Goal: Task Accomplishment & Management: Use online tool/utility

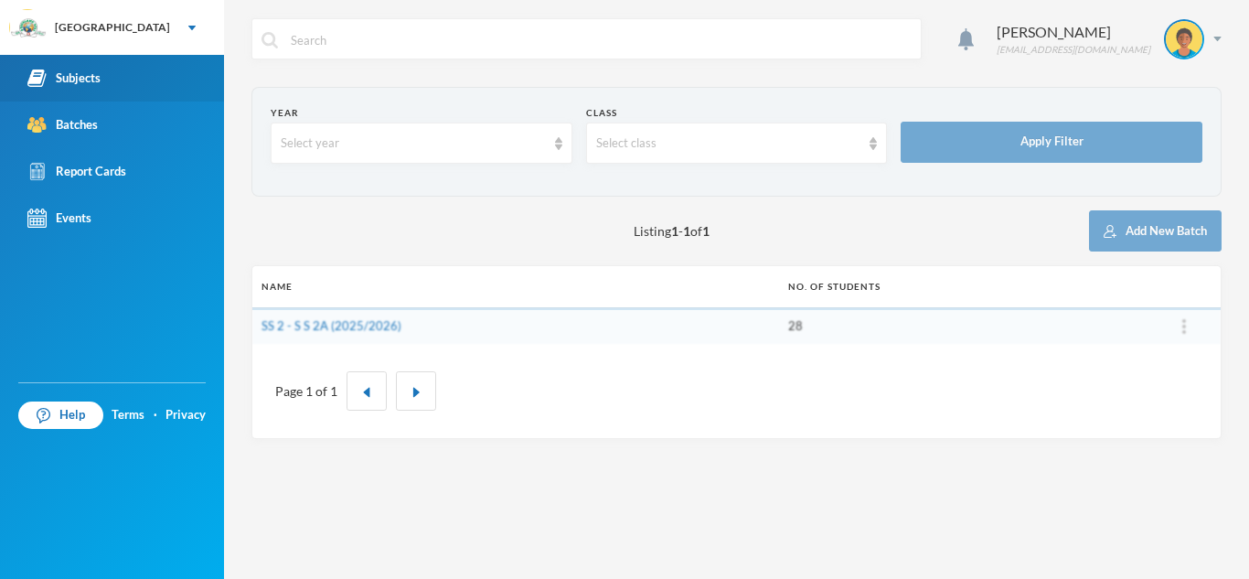
click at [107, 73] on link "Subjects" at bounding box center [112, 78] width 224 height 47
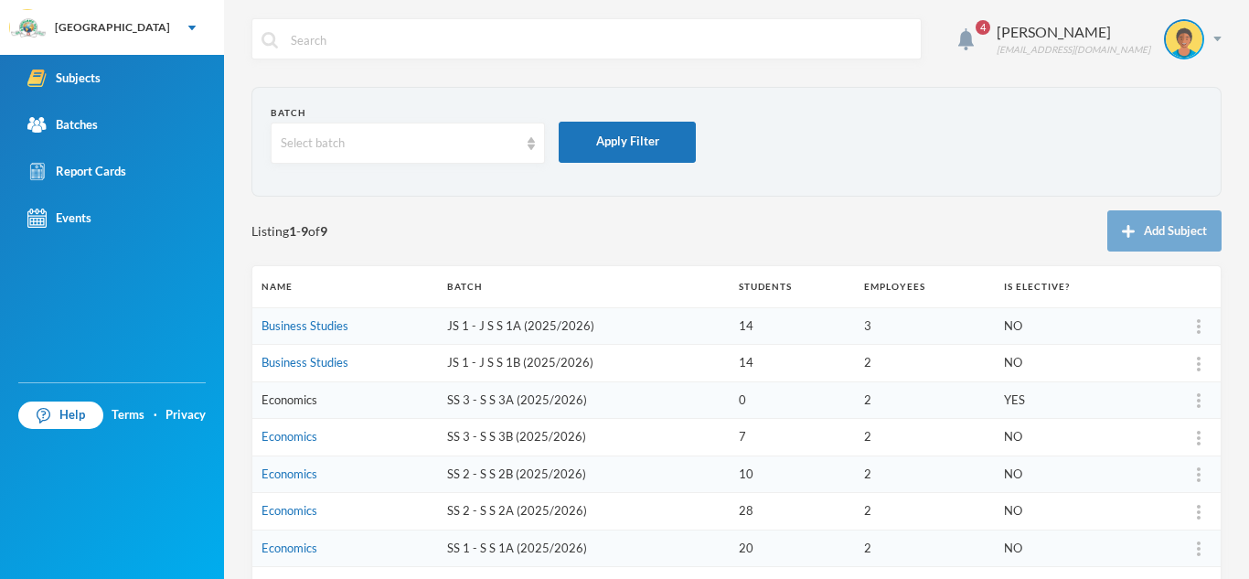
click at [271, 403] on link "Economics" at bounding box center [289, 399] width 56 height 15
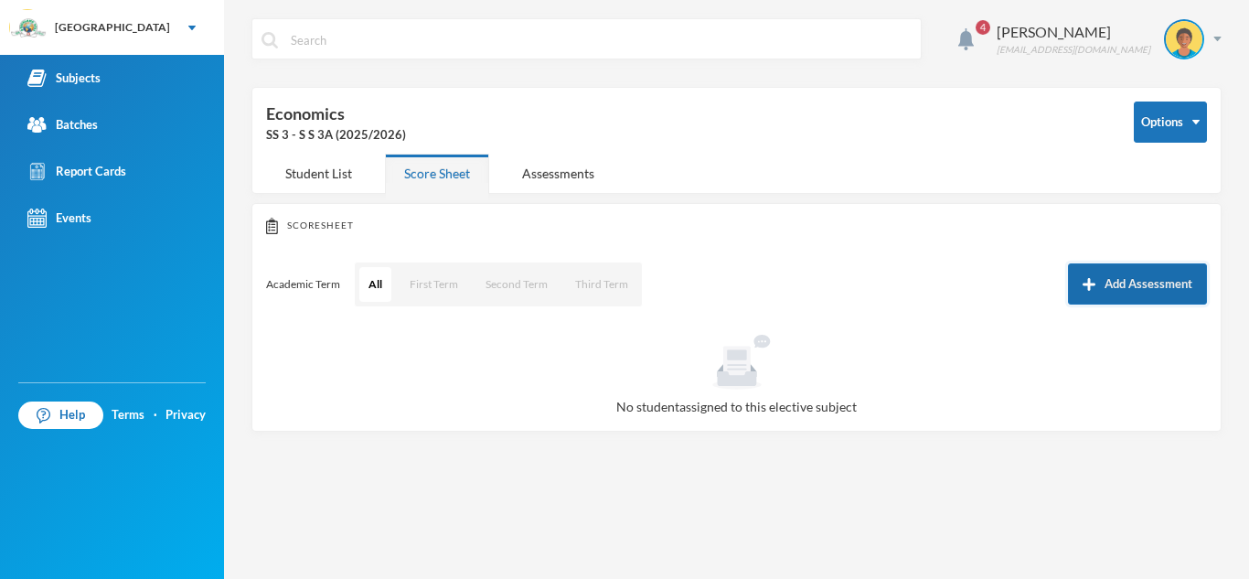
click at [1114, 277] on button "Add Assessment" at bounding box center [1137, 283] width 139 height 41
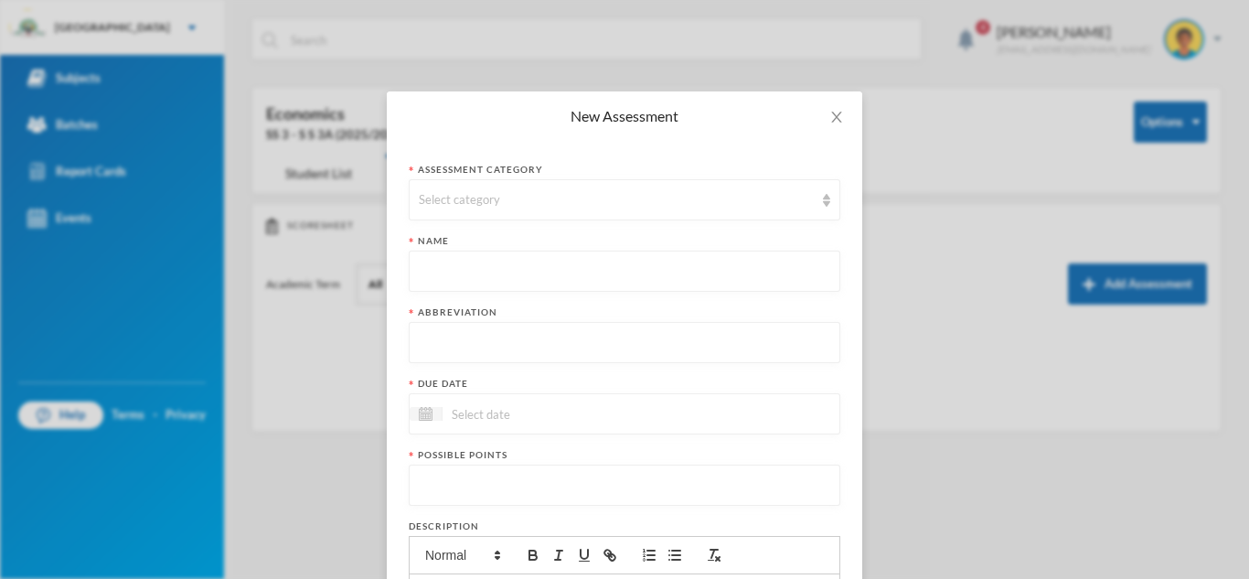
click at [1004, 324] on div "New Assessment Assessment category Select category Name Abbreviation Due date P…" at bounding box center [624, 289] width 1249 height 579
click at [829, 110] on icon "icon: close" at bounding box center [836, 117] width 15 height 15
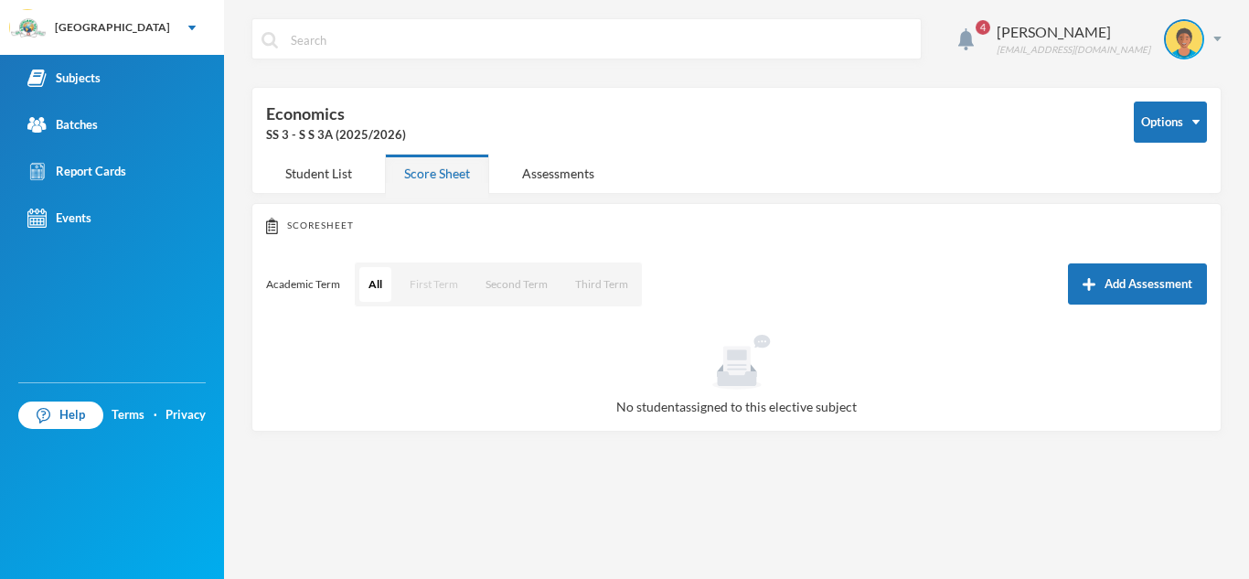
click at [419, 282] on button "First Term" at bounding box center [433, 284] width 67 height 35
click at [418, 283] on button "First Term" at bounding box center [433, 284] width 68 height 35
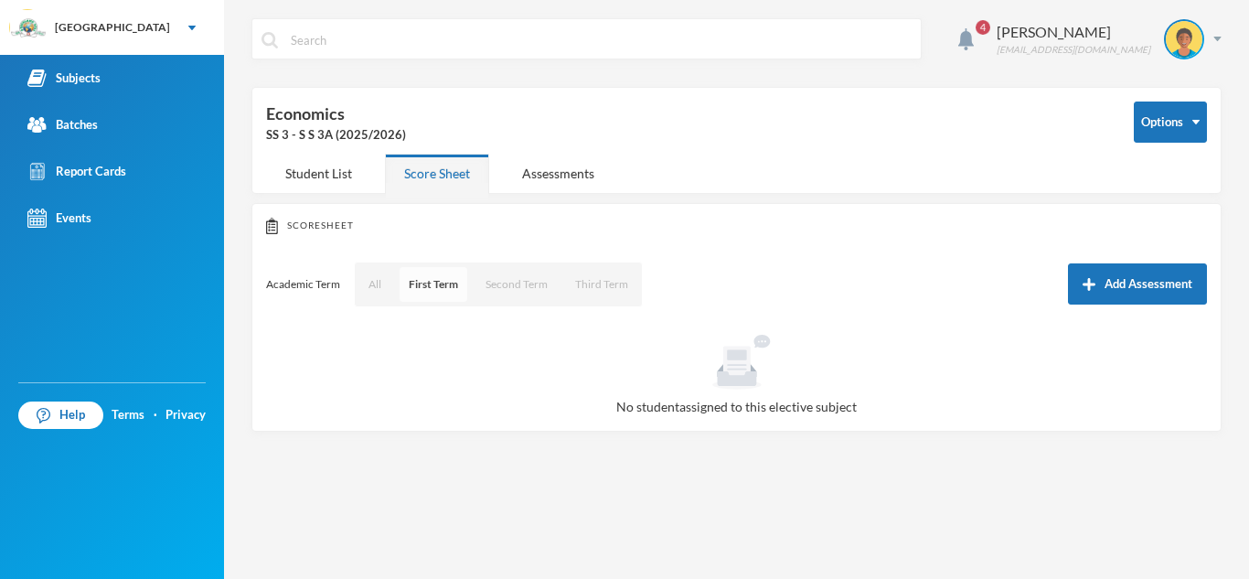
click at [418, 283] on button "First Term" at bounding box center [433, 284] width 68 height 35
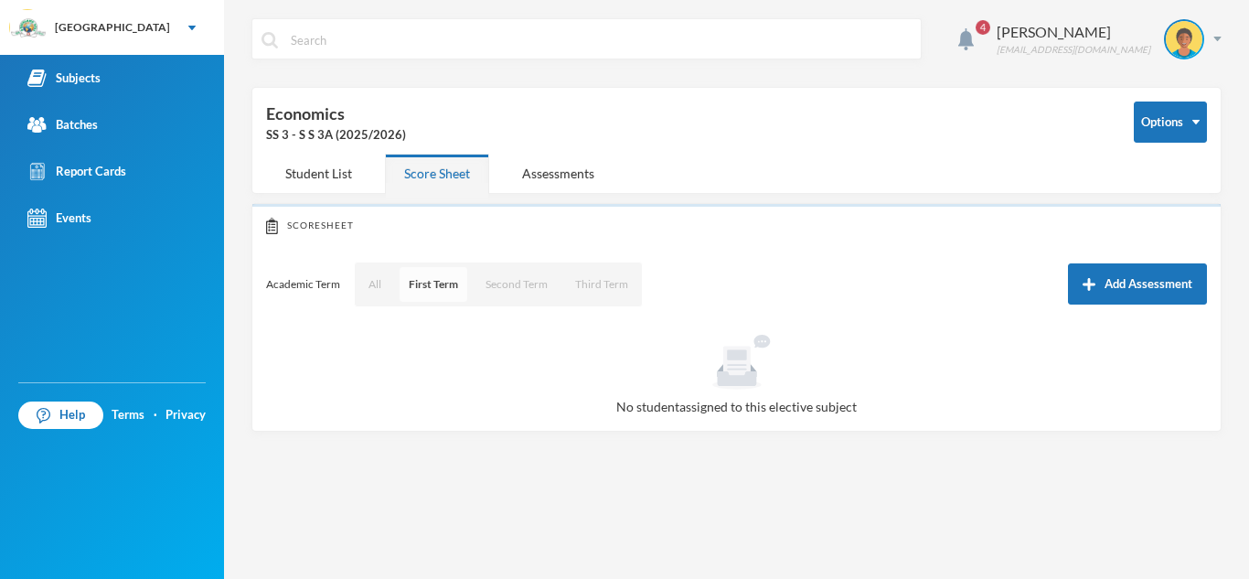
click at [418, 283] on button "First Term" at bounding box center [433, 284] width 68 height 35
click at [1130, 291] on button "Add Assessment" at bounding box center [1137, 283] width 139 height 41
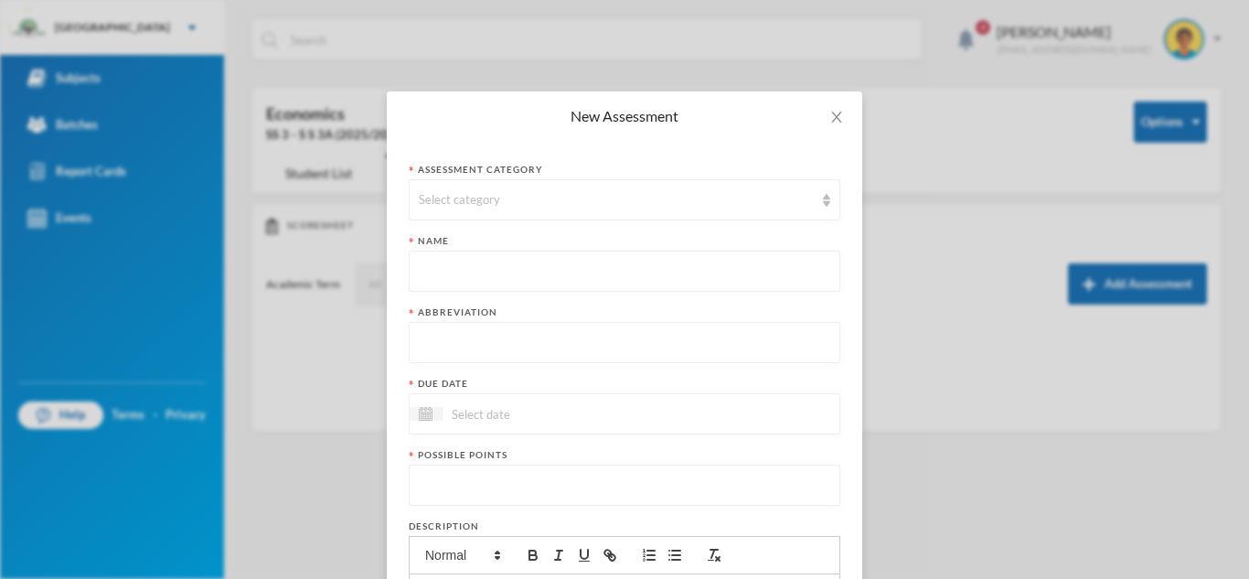
click at [936, 441] on div "New Assessment Assessment category Select category Name Abbreviation Due date P…" at bounding box center [624, 289] width 1249 height 579
click at [829, 119] on icon "icon: close" at bounding box center [836, 117] width 15 height 15
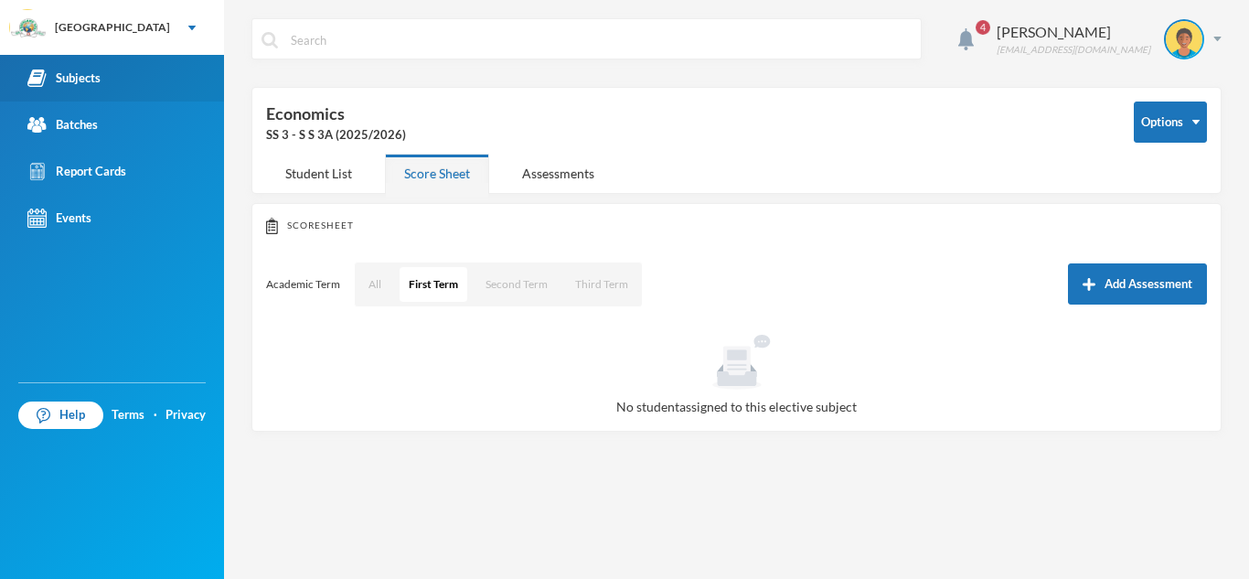
click at [92, 77] on div "Subjects" at bounding box center [63, 78] width 73 height 19
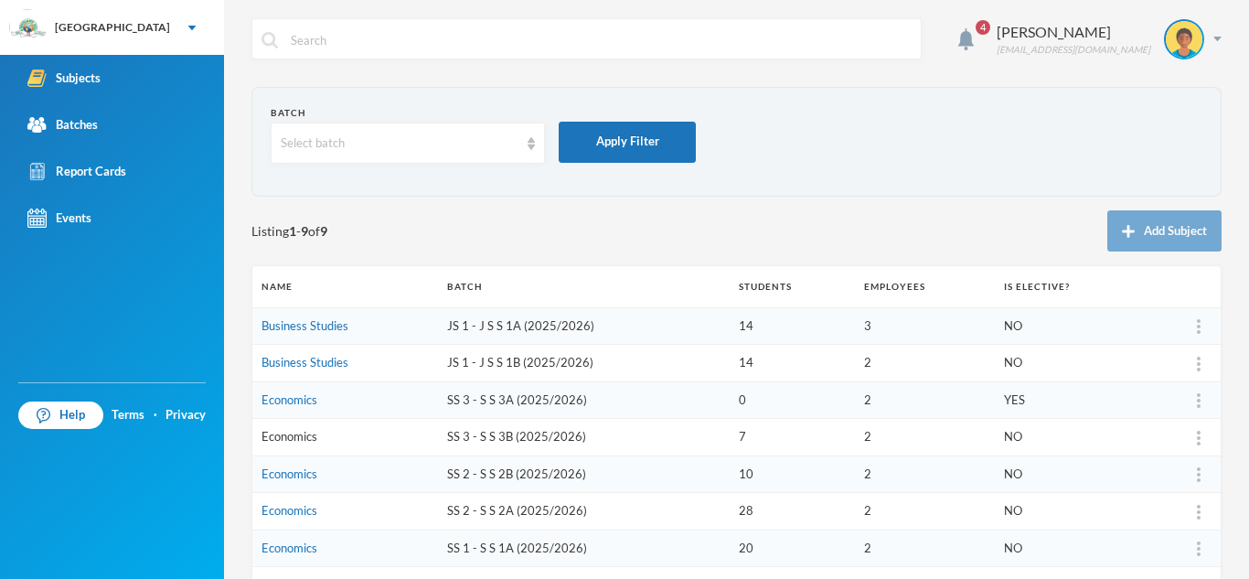
click at [309, 438] on link "Economics" at bounding box center [289, 436] width 56 height 15
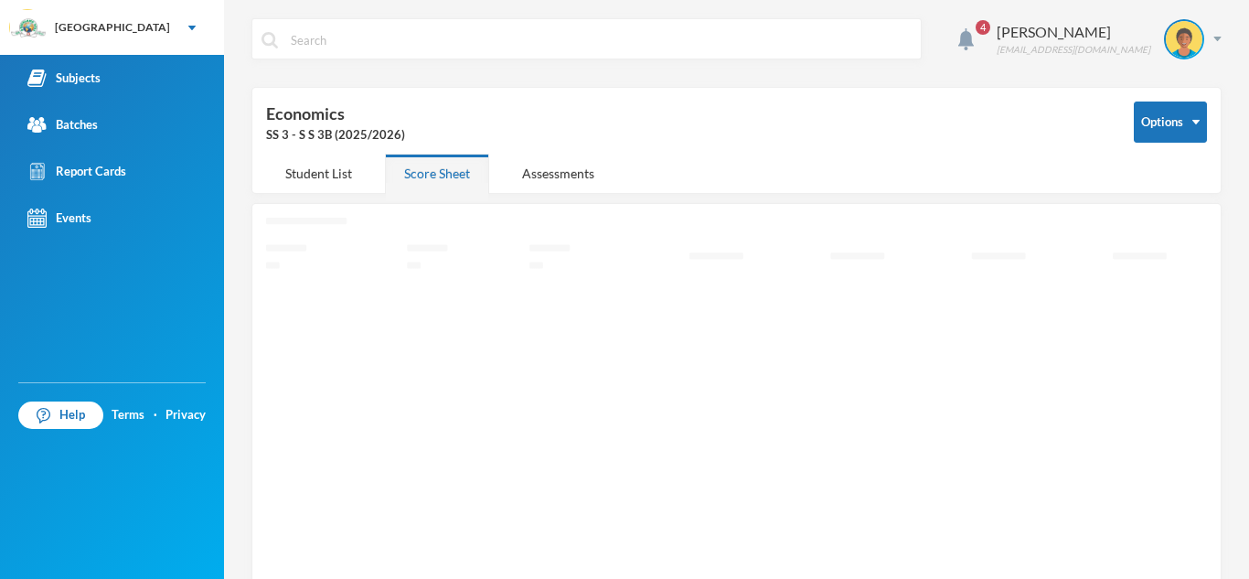
click at [309, 438] on icon "Loading interface..." at bounding box center [736, 419] width 941 height 403
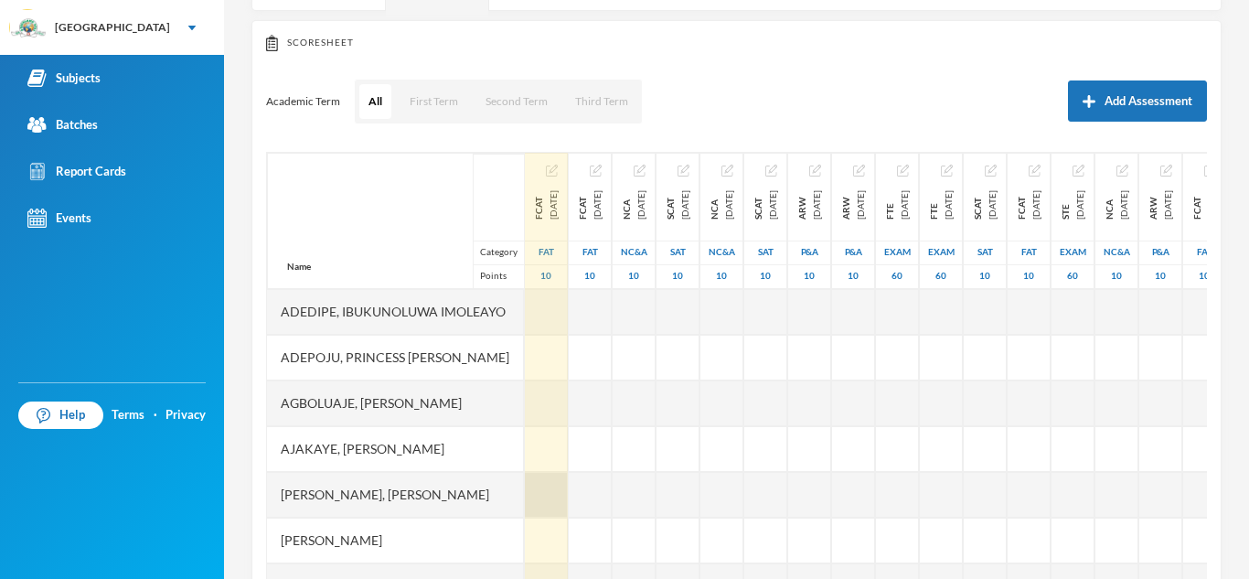
click at [568, 502] on div at bounding box center [546, 495] width 43 height 46
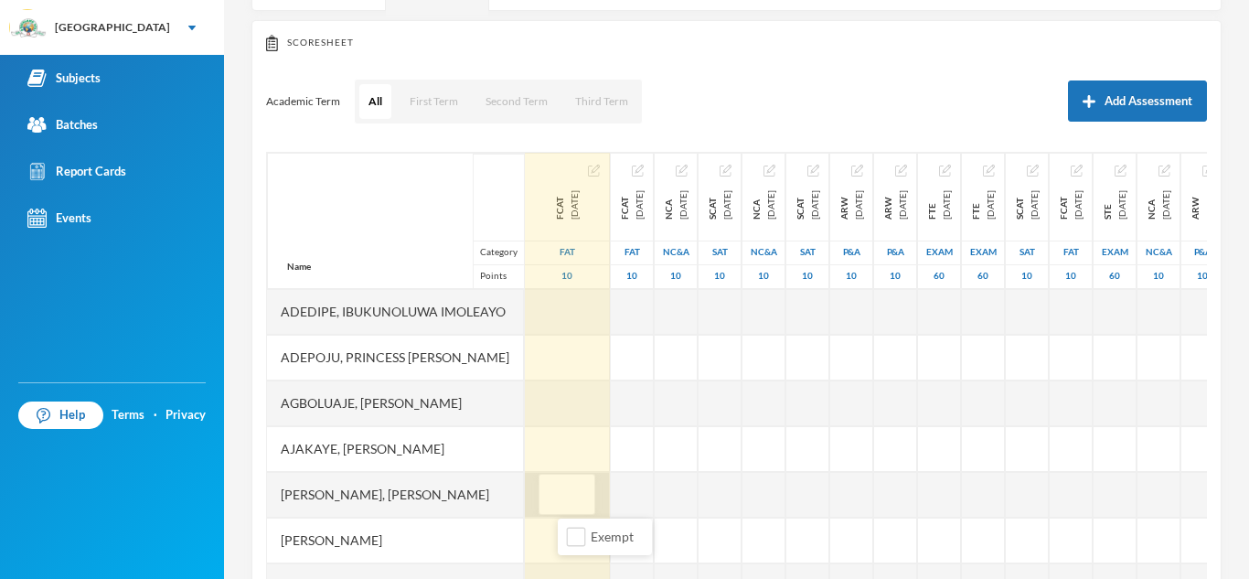
type input "6"
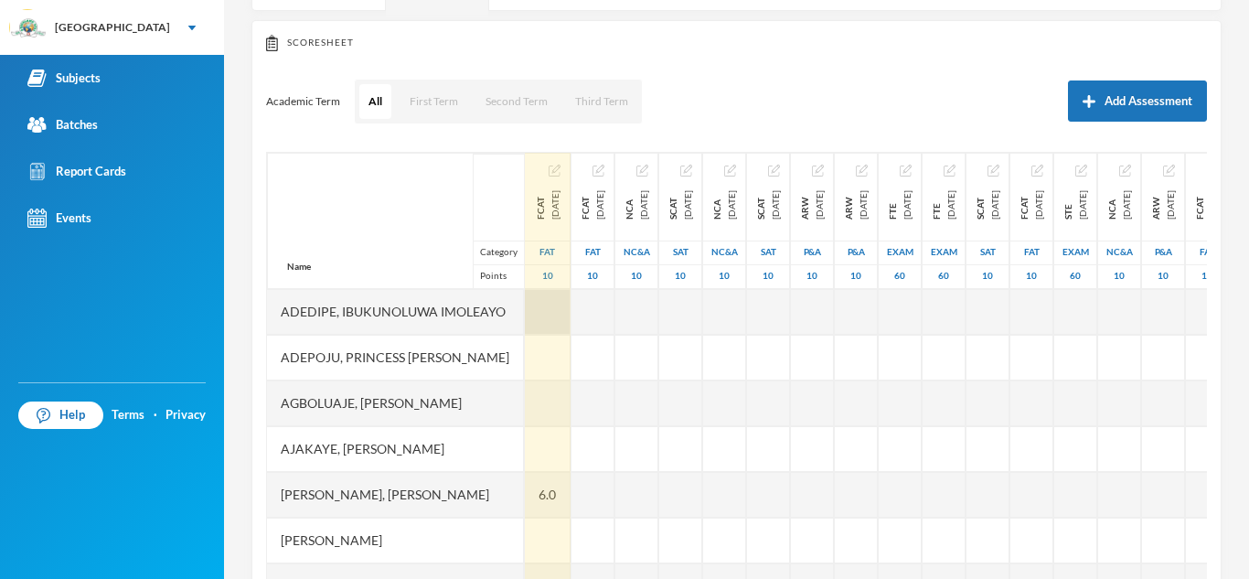
click at [556, 322] on div at bounding box center [548, 312] width 46 height 46
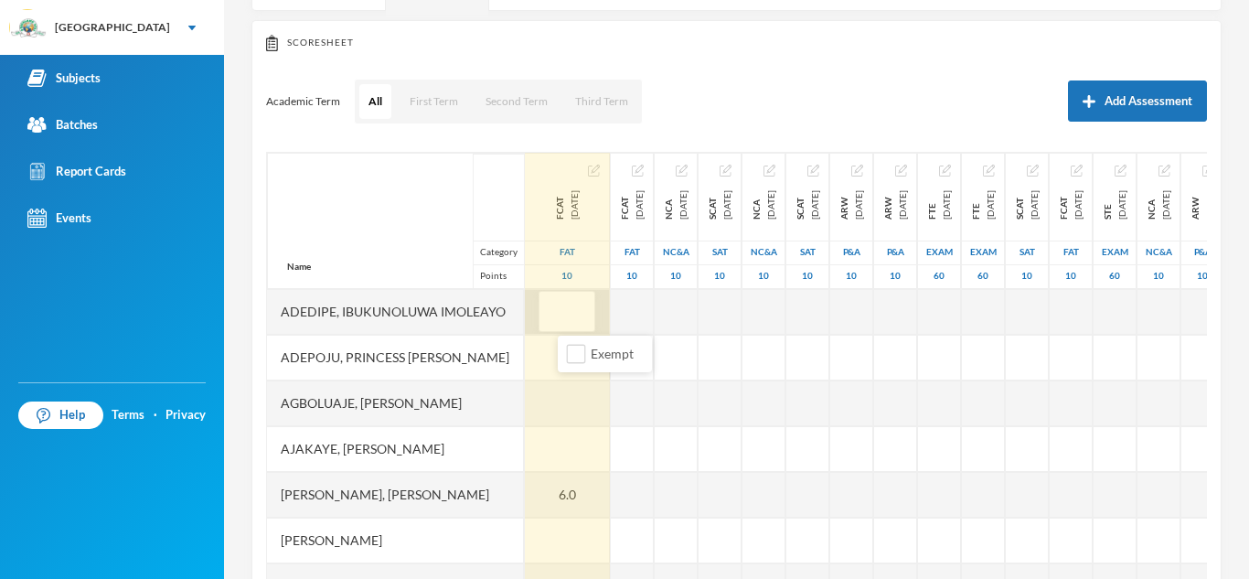
type input "7"
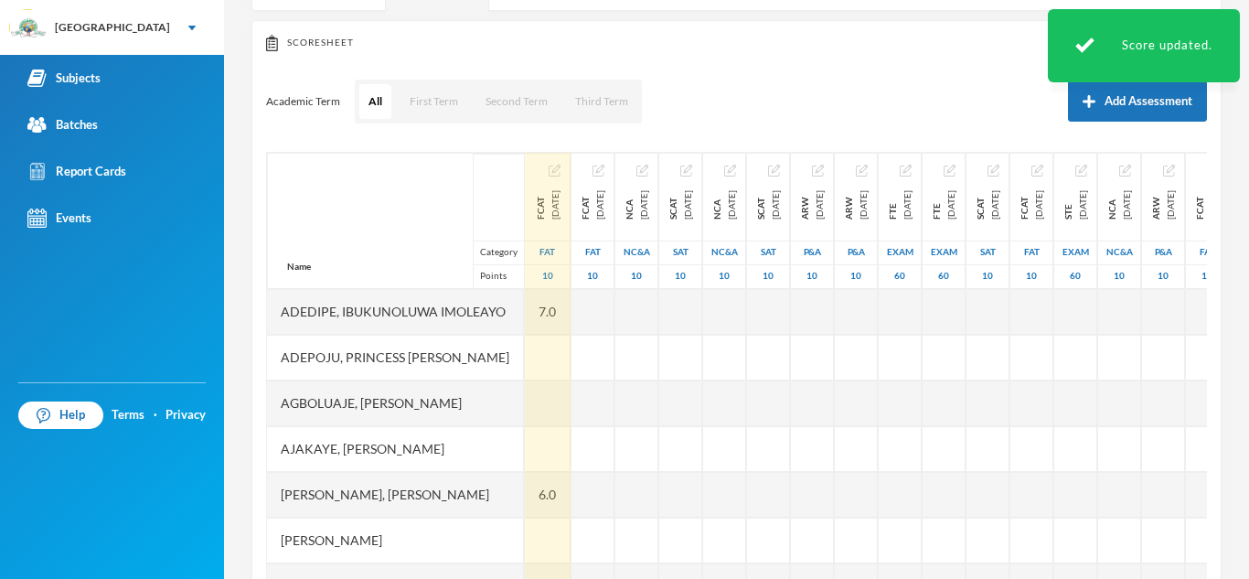
scroll to position [62, 0]
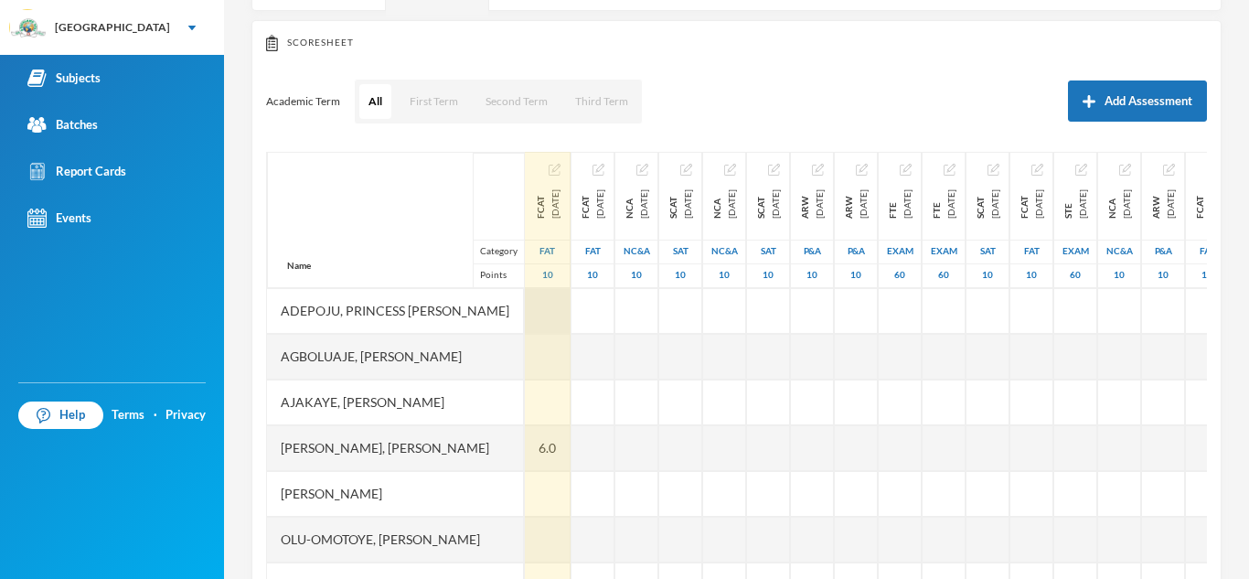
click at [570, 302] on div at bounding box center [548, 311] width 46 height 46
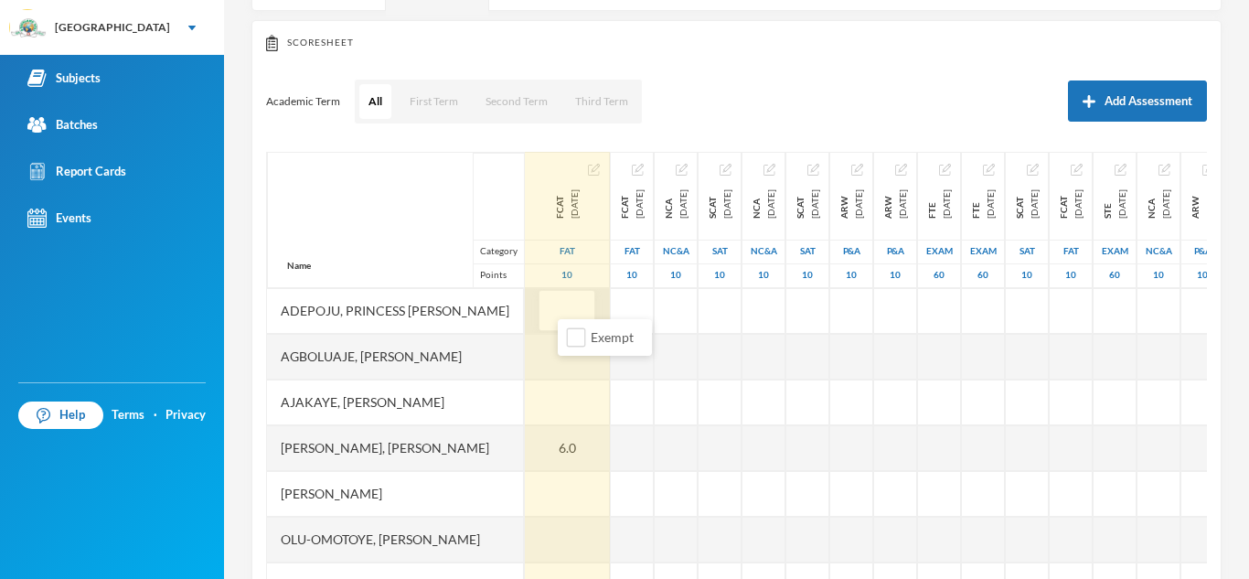
type input "6"
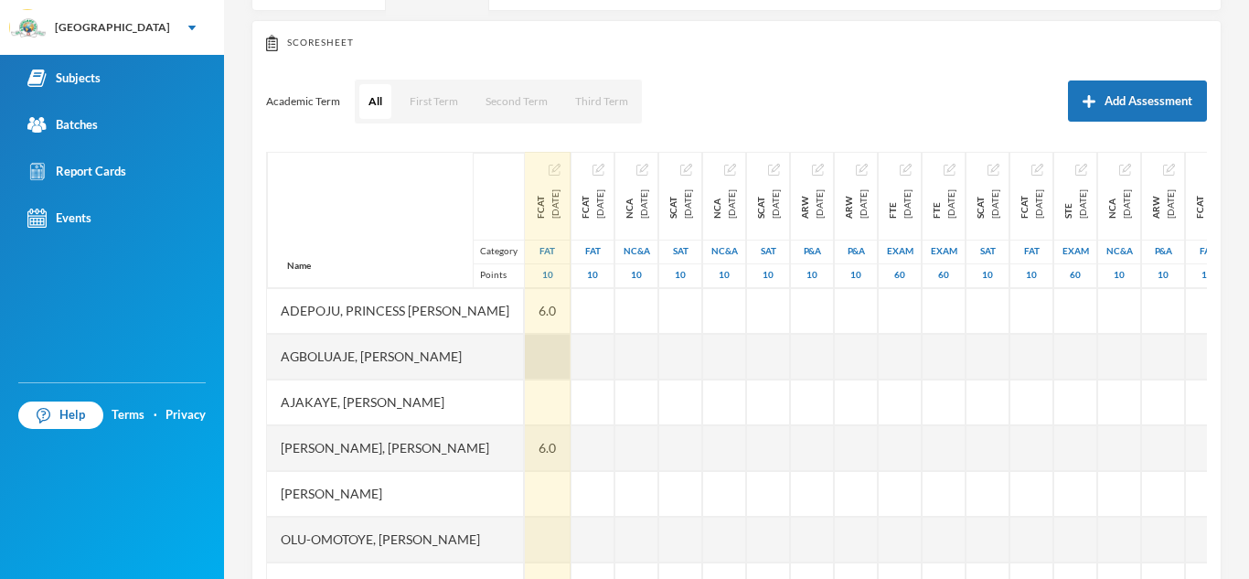
click at [570, 345] on div at bounding box center [548, 357] width 46 height 46
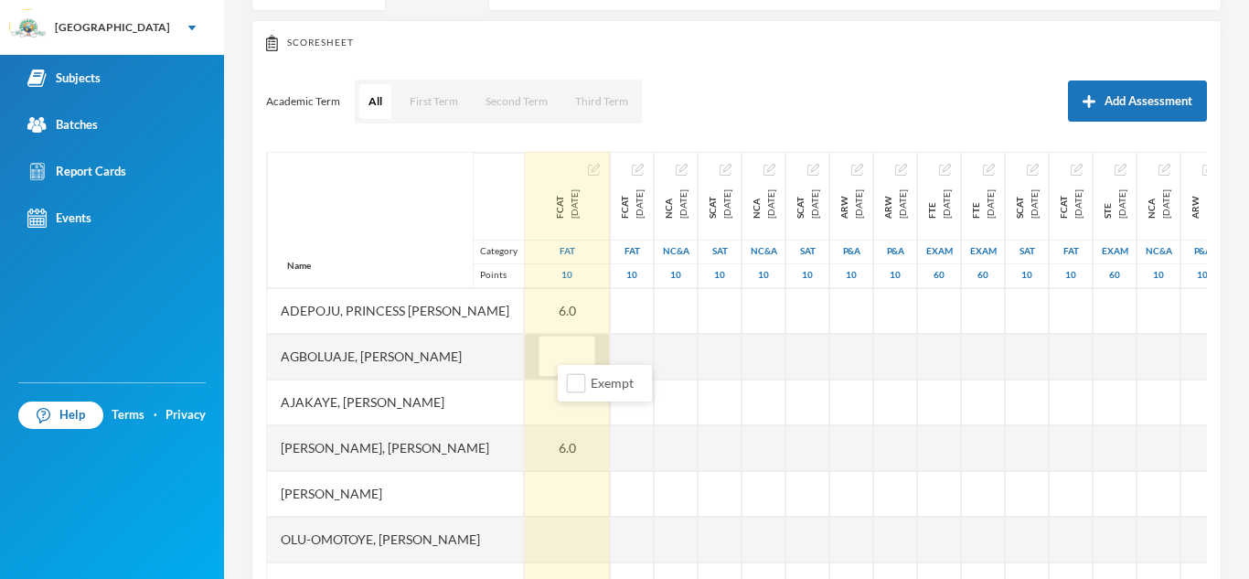
type input "6"
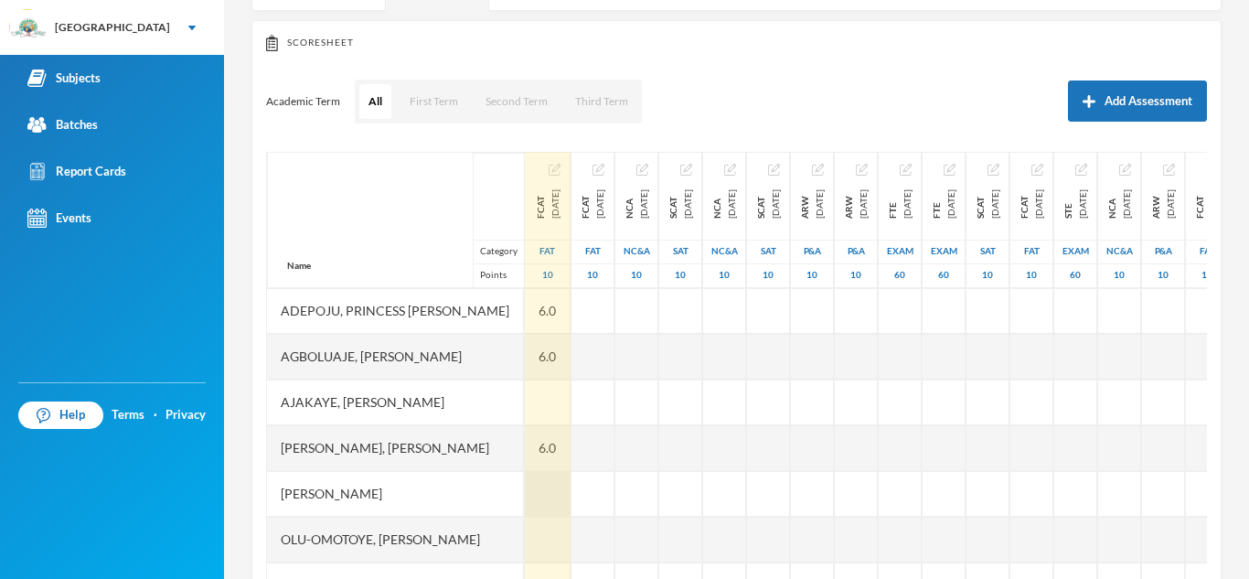
click at [570, 480] on div at bounding box center [548, 494] width 46 height 46
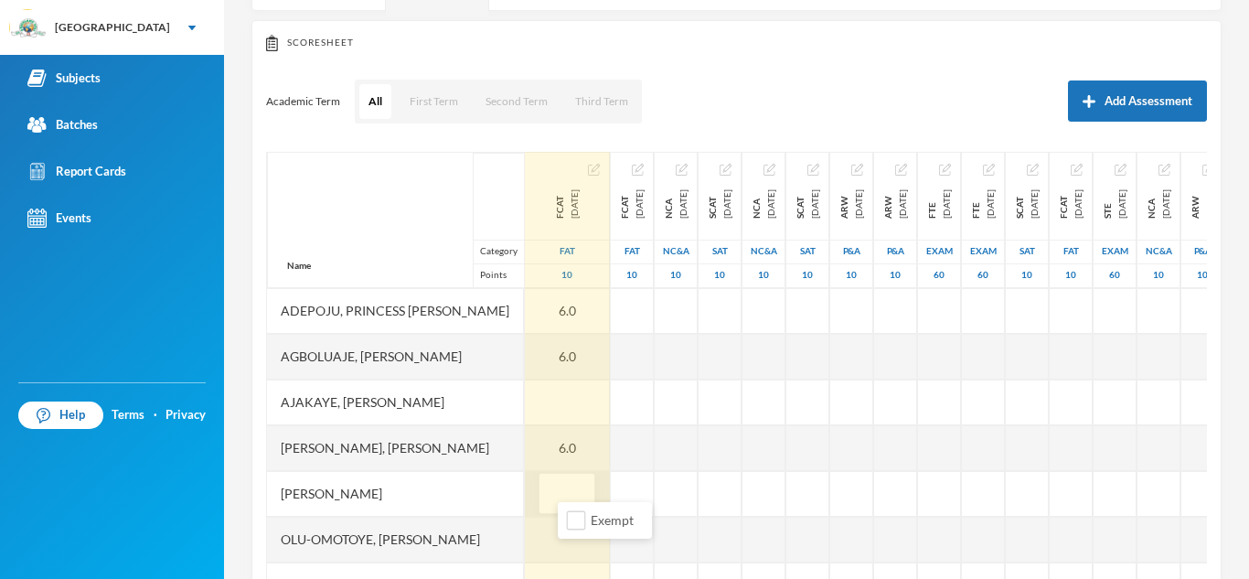
type input "6"
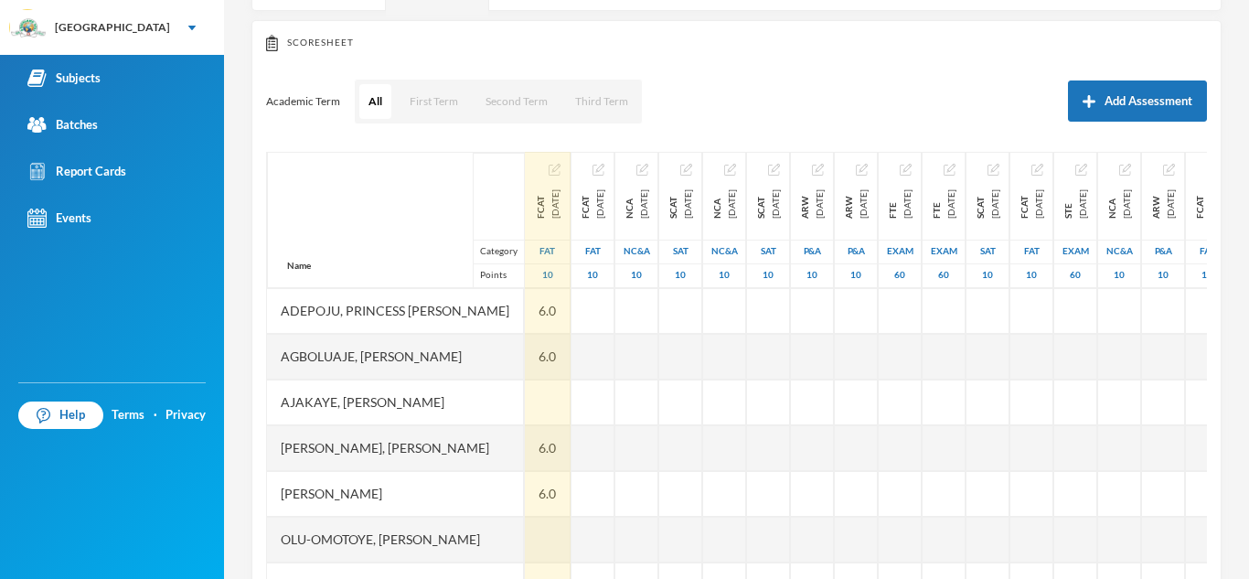
scroll to position [219, 0]
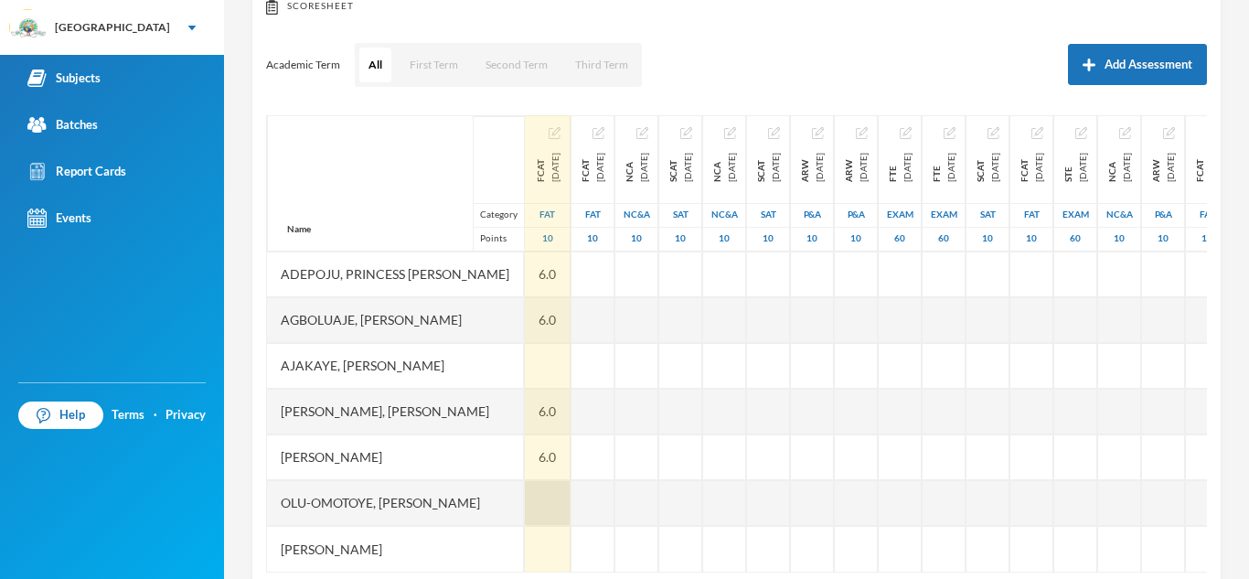
click at [570, 487] on div at bounding box center [548, 503] width 46 height 46
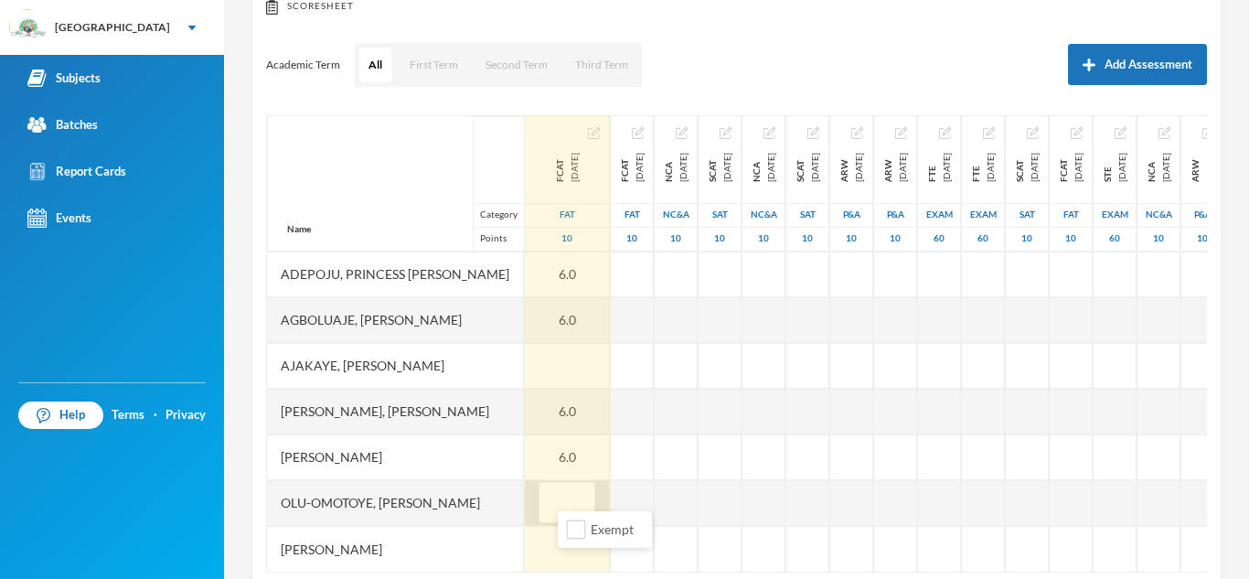
type input "5"
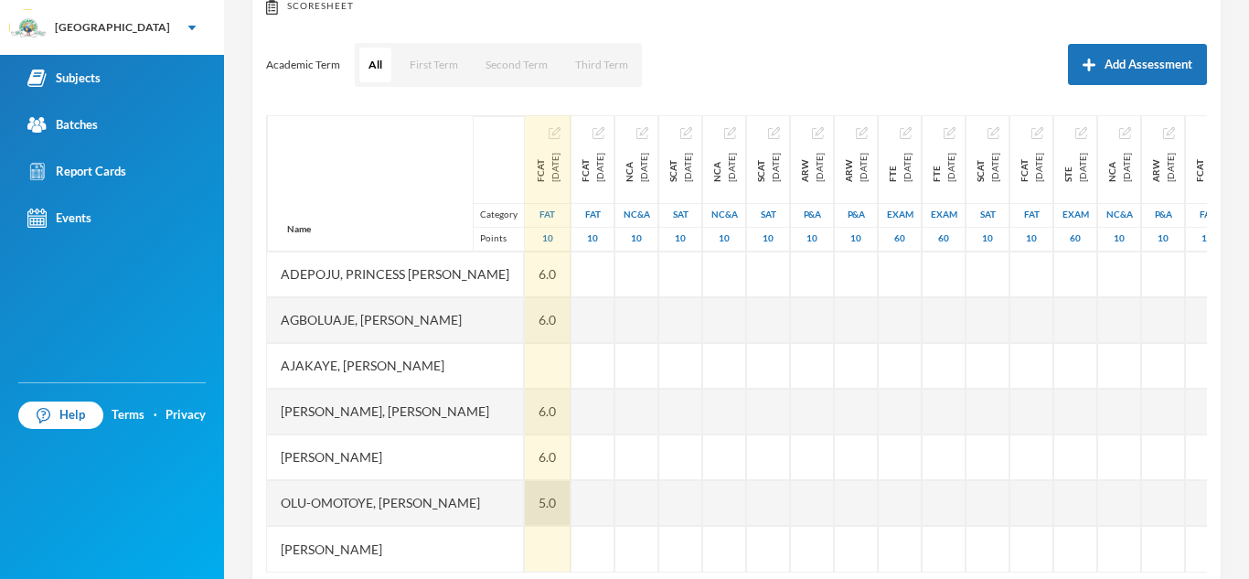
scroll to position [62, 3]
click at [568, 356] on div at bounding box center [545, 366] width 46 height 46
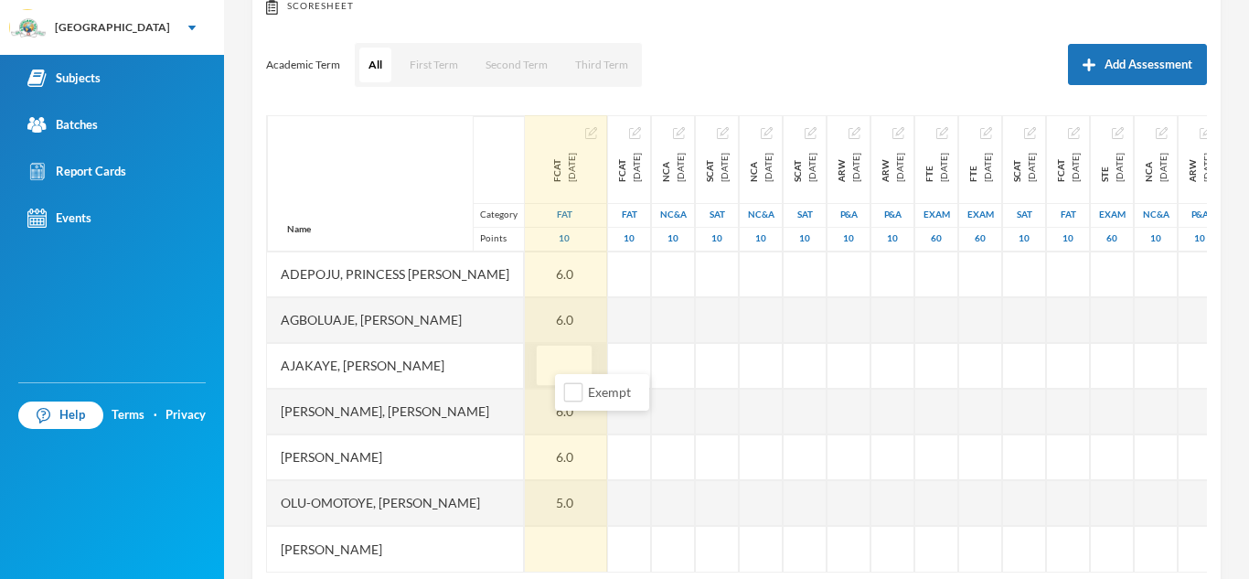
type input "7"
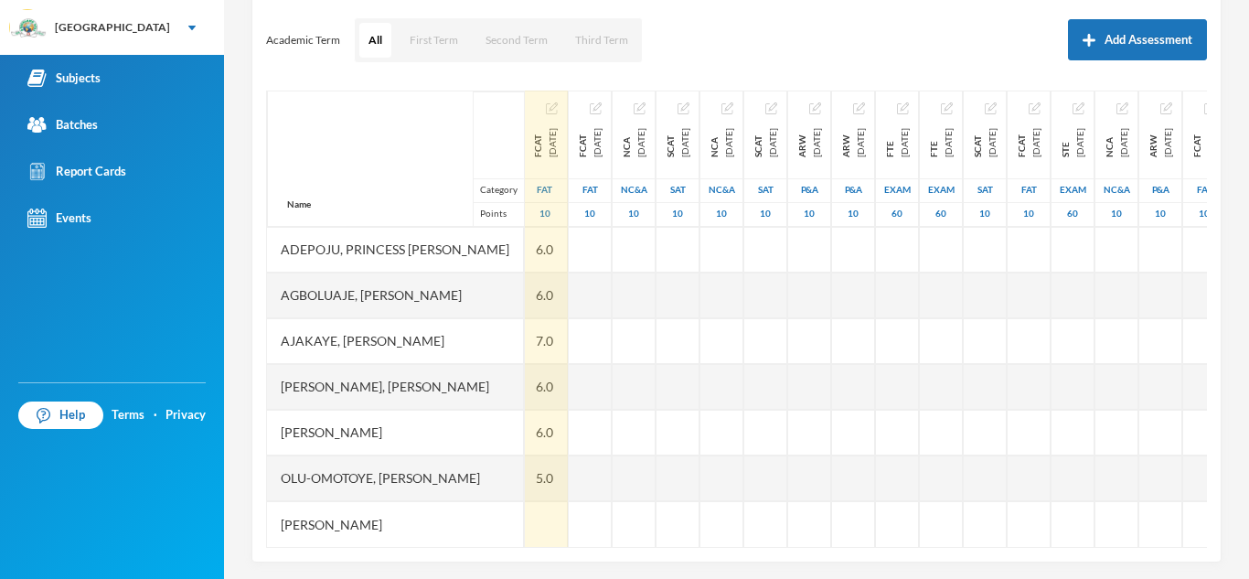
scroll to position [255, 0]
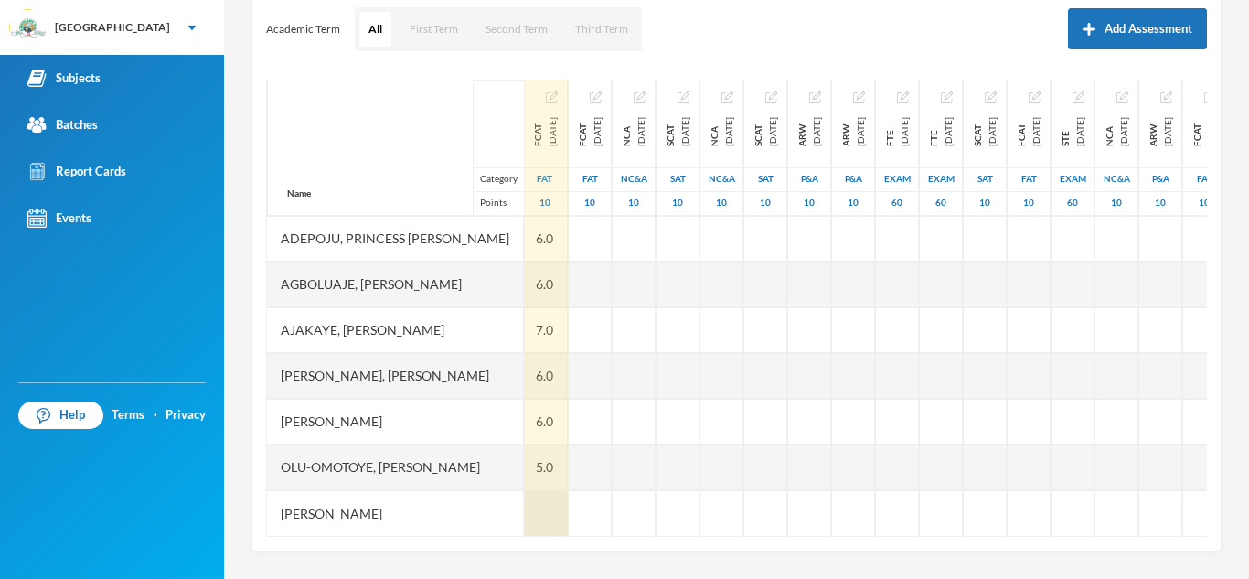
click at [562, 497] on div at bounding box center [545, 513] width 46 height 46
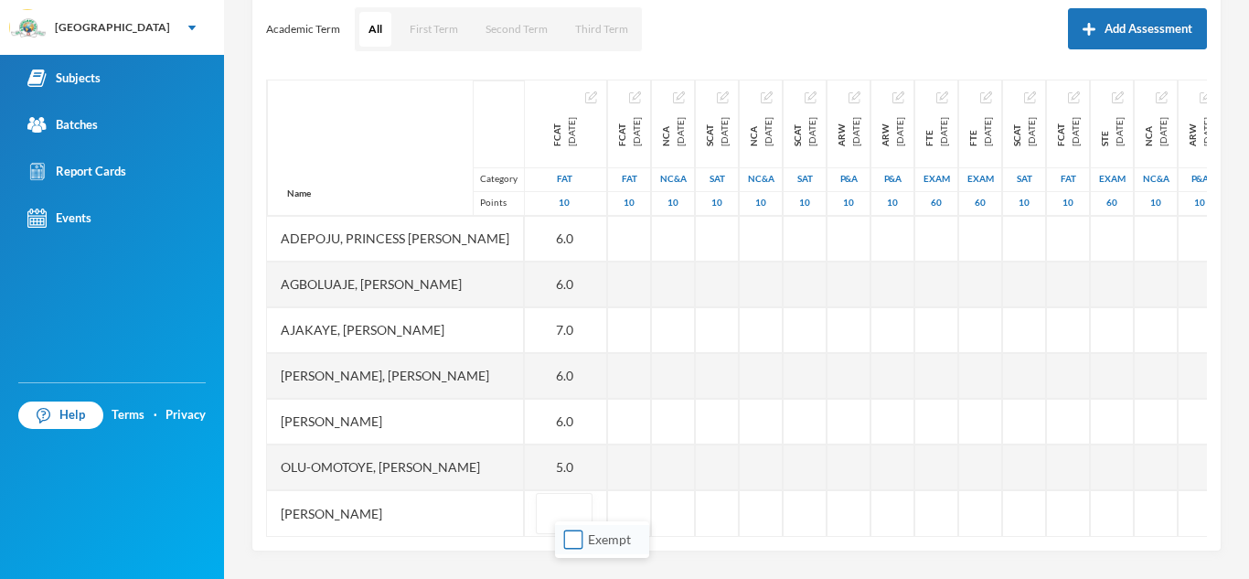
click at [573, 545] on input "Exempt" at bounding box center [573, 539] width 19 height 19
checkbox input "true"
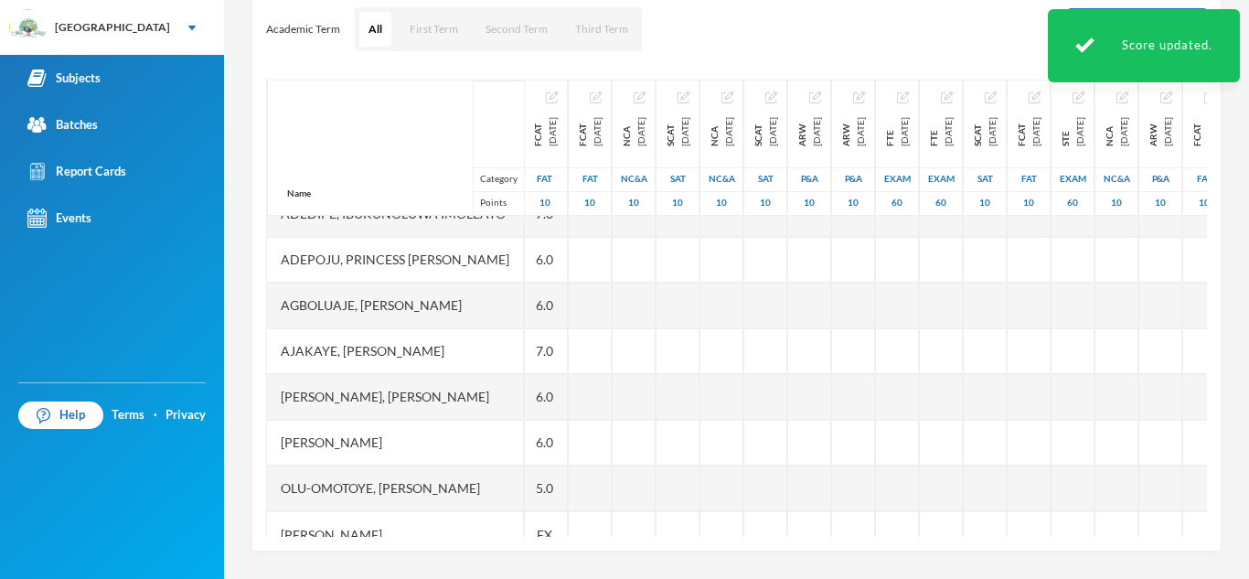
scroll to position [0, 3]
